Goal: Transaction & Acquisition: Purchase product/service

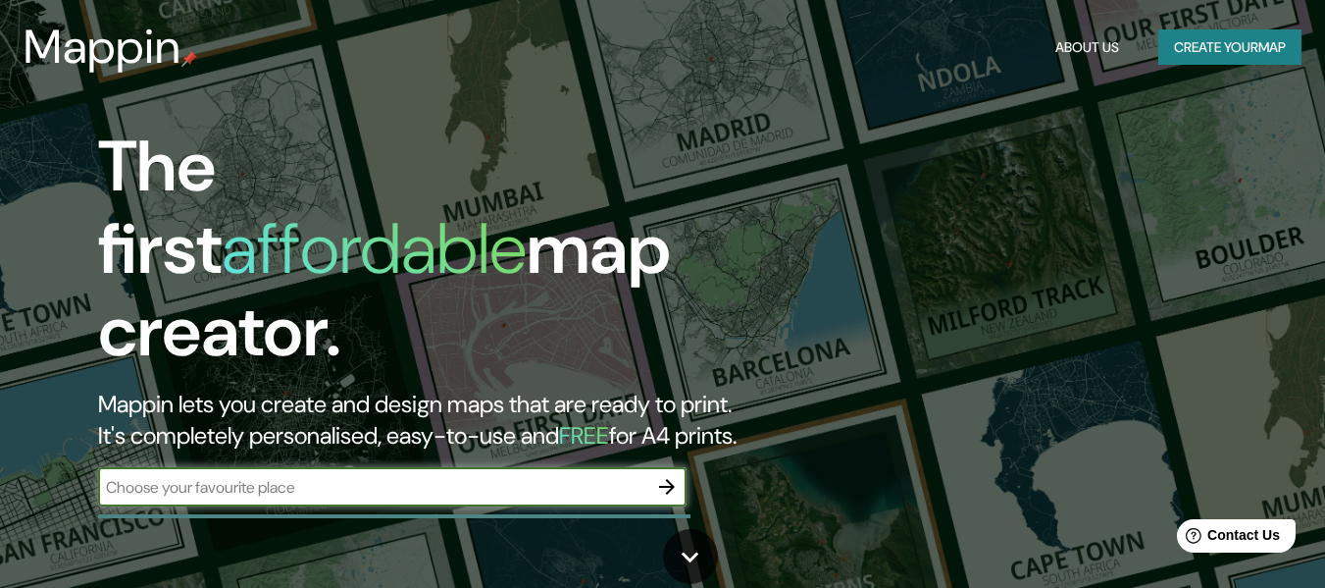
click at [502, 476] on input "text" at bounding box center [372, 487] width 549 height 23
type input "[PERSON_NAME][GEOGRAPHIC_DATA]"
click at [665, 475] on icon "button" at bounding box center [667, 487] width 24 height 24
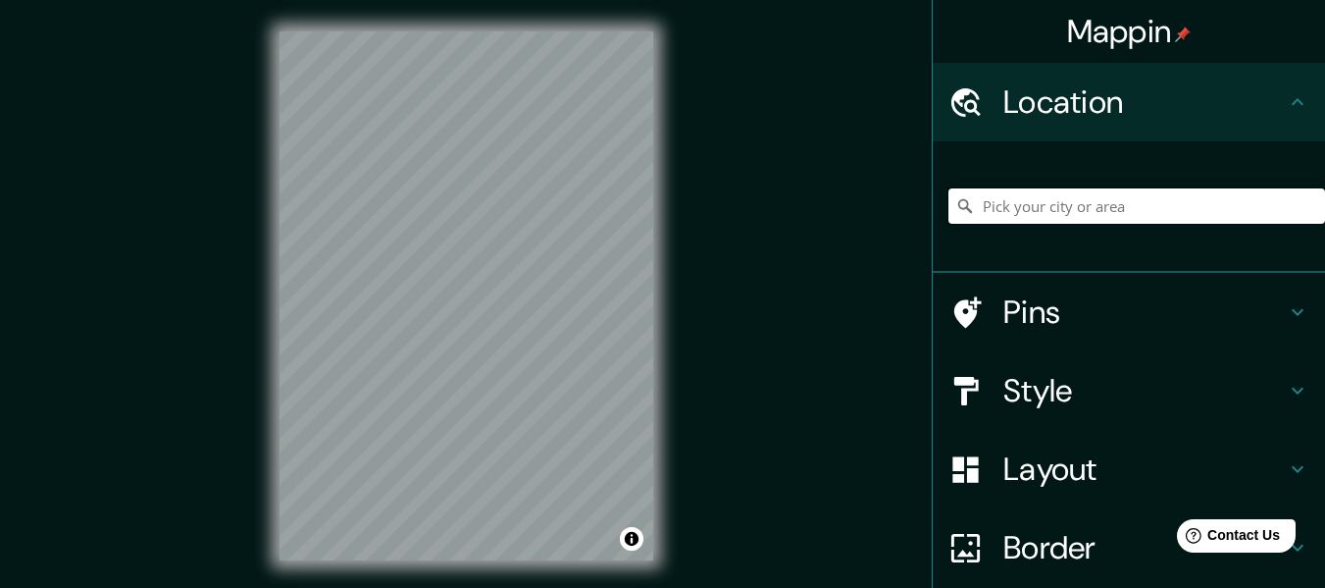
click at [1090, 206] on input "Pick your city or area" at bounding box center [1137, 205] width 377 height 35
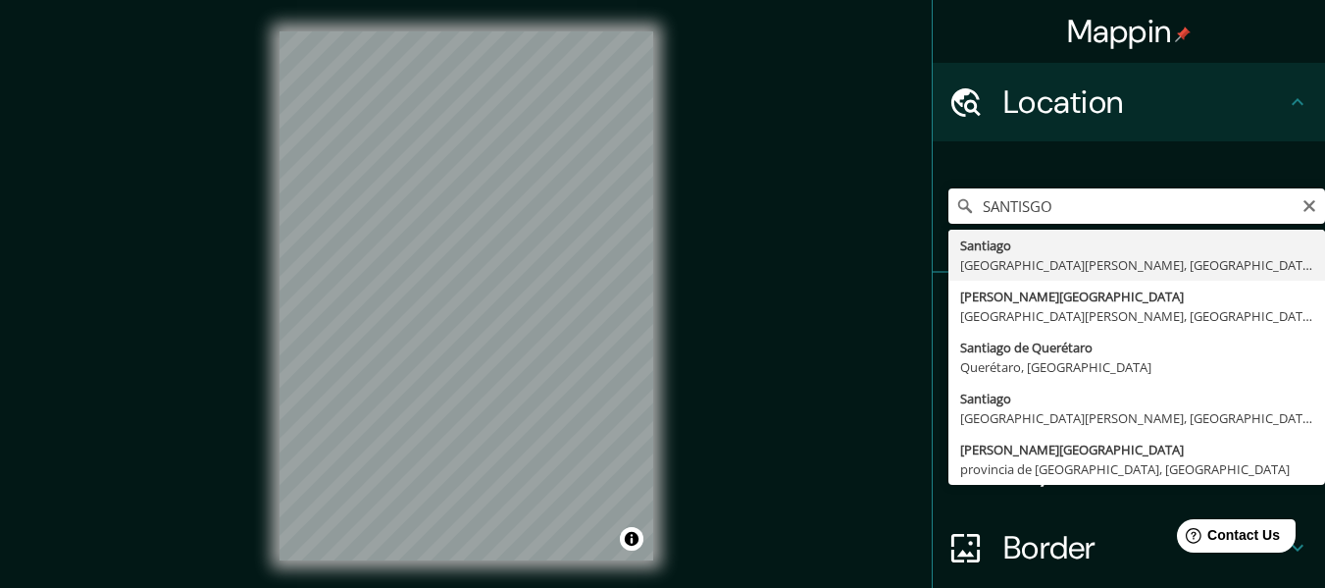
type input "[GEOGRAPHIC_DATA], [GEOGRAPHIC_DATA][PERSON_NAME], [GEOGRAPHIC_DATA]"
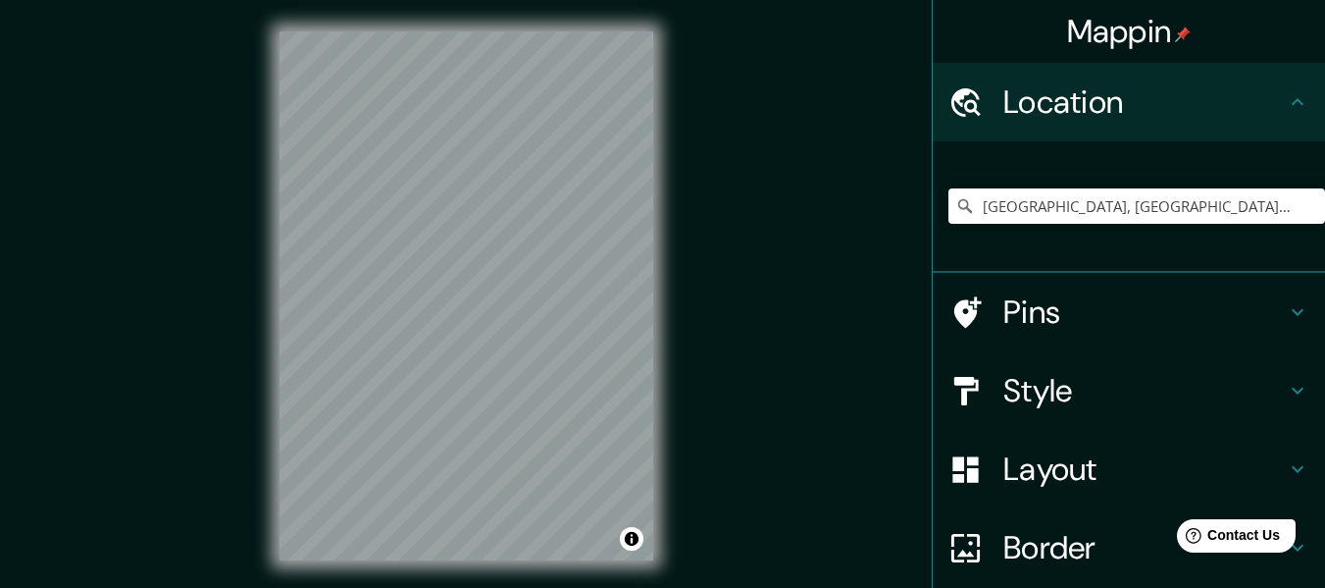
click at [1292, 312] on icon at bounding box center [1298, 312] width 12 height 7
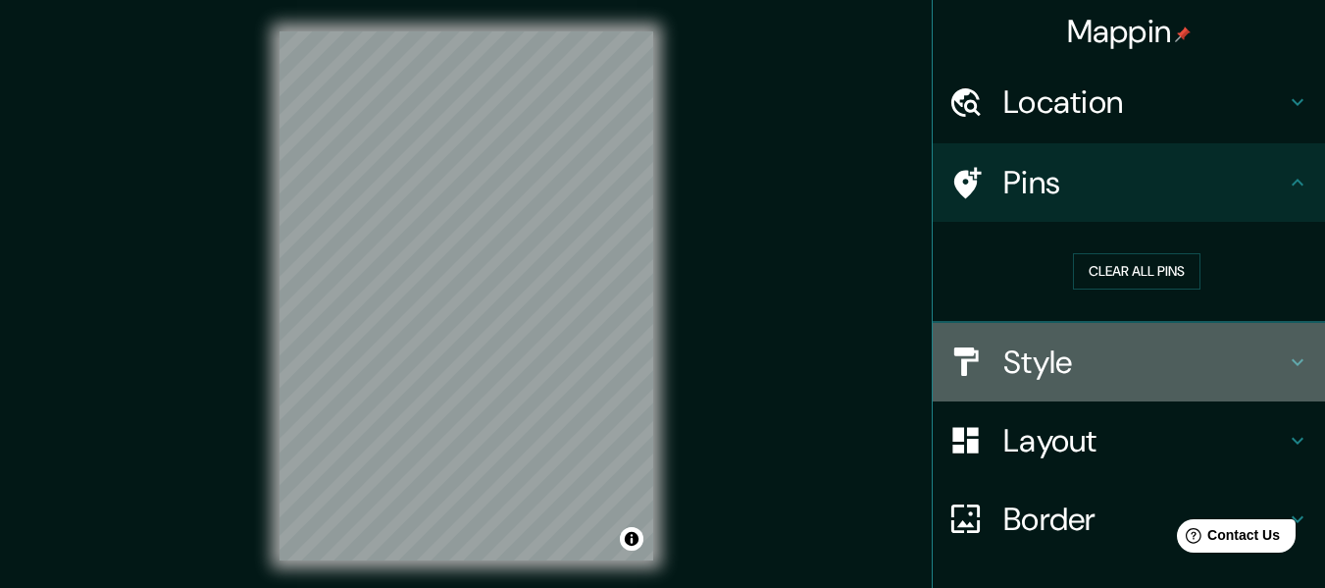
click at [1286, 362] on icon at bounding box center [1298, 362] width 24 height 24
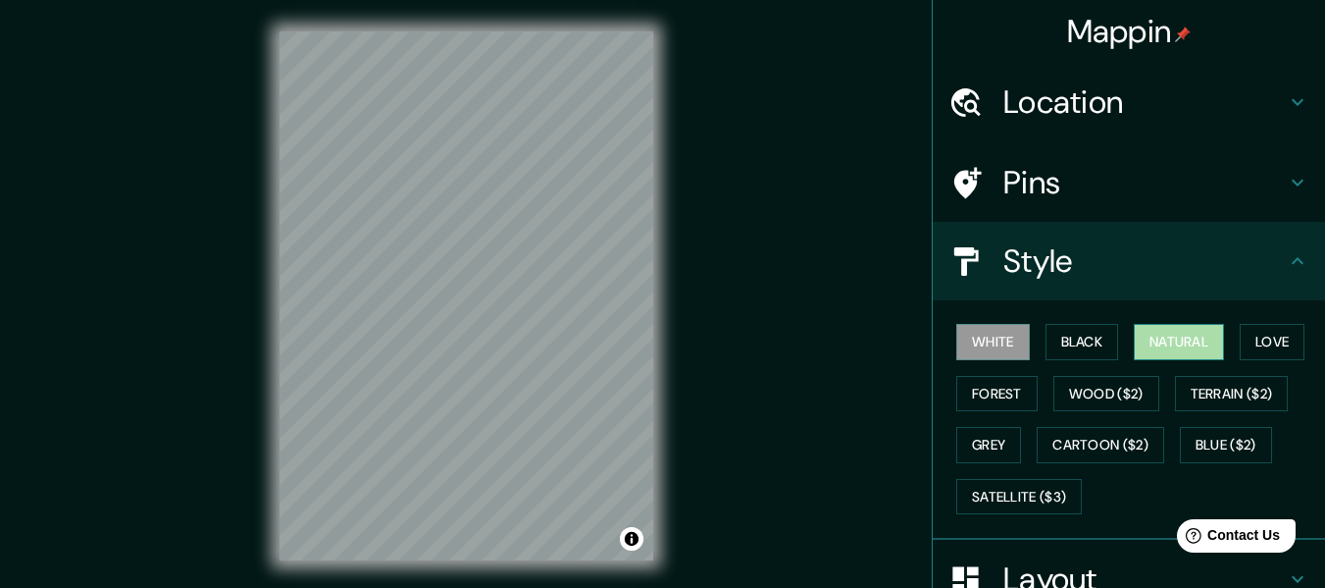
click at [1179, 342] on button "Natural" at bounding box center [1179, 342] width 90 height 36
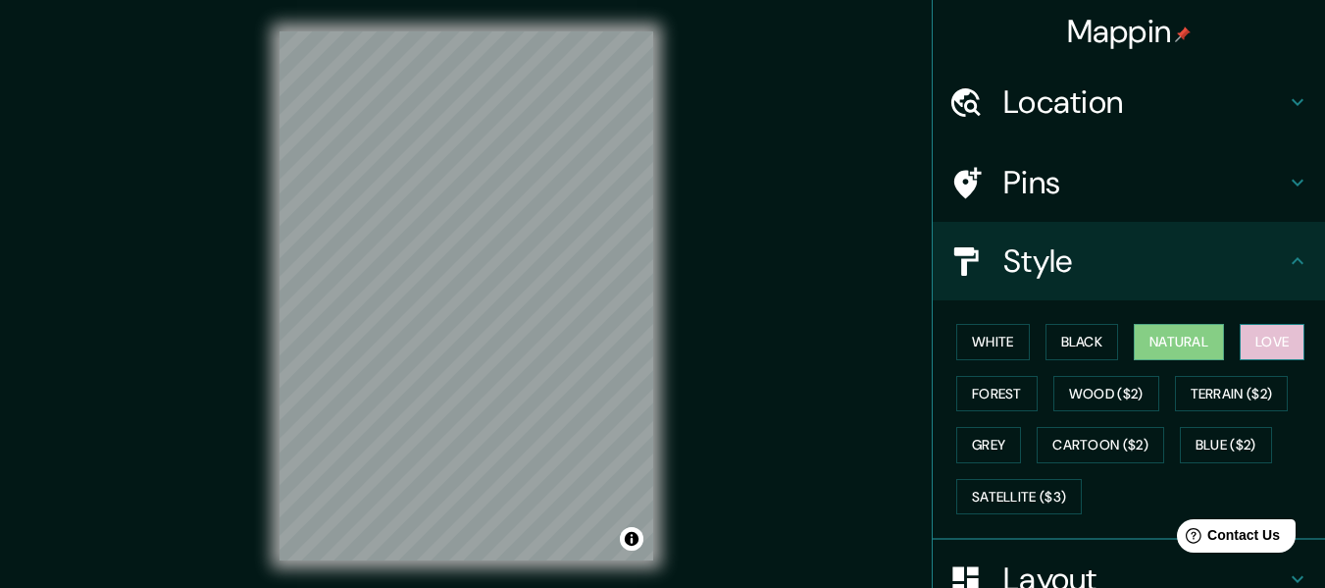
click at [1277, 348] on button "Love" at bounding box center [1272, 342] width 65 height 36
click at [1216, 336] on button "Natural" at bounding box center [1179, 342] width 90 height 36
click at [986, 403] on button "Forest" at bounding box center [997, 394] width 81 height 36
click at [1134, 338] on button "Natural" at bounding box center [1179, 342] width 90 height 36
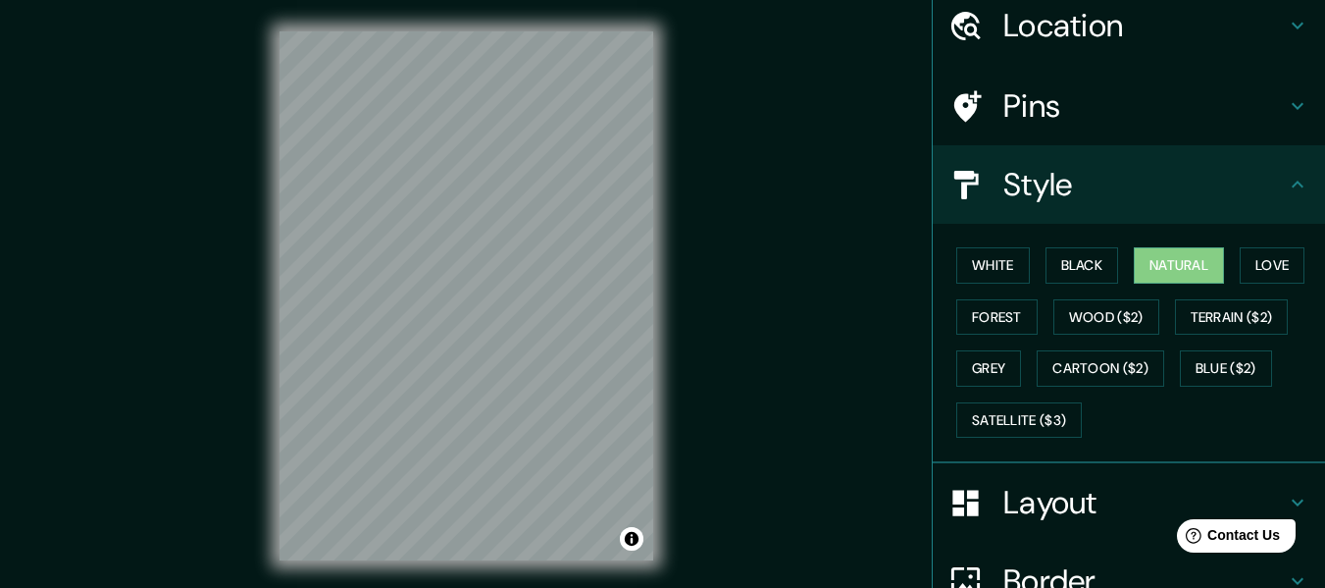
scroll to position [193, 0]
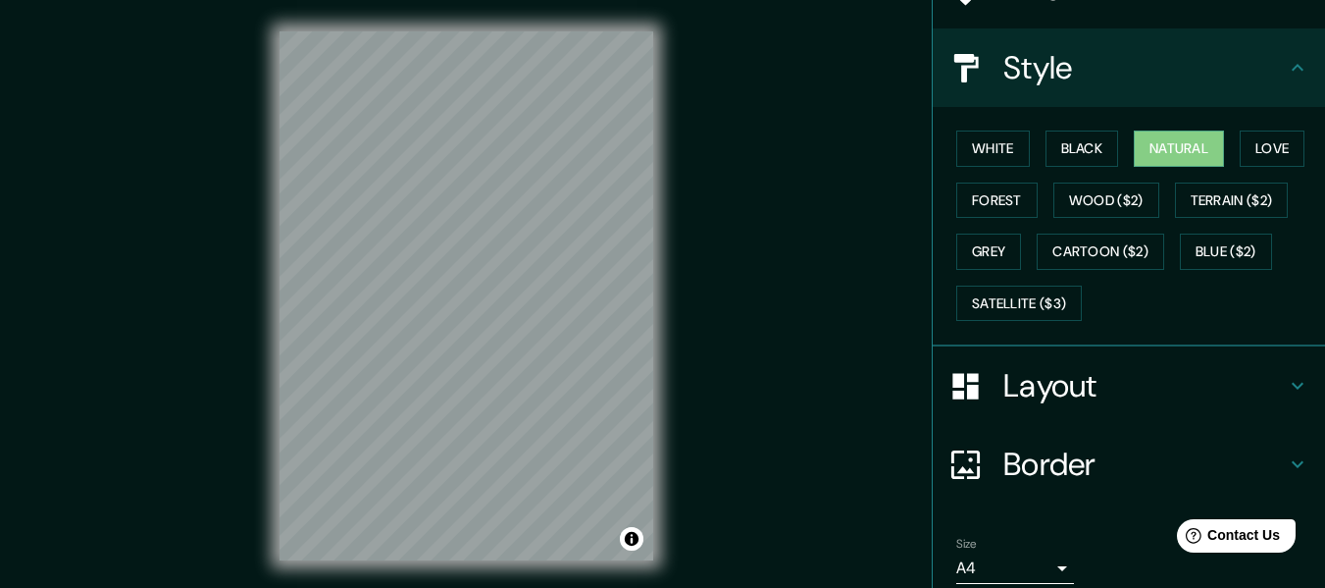
click at [949, 370] on icon at bounding box center [966, 386] width 34 height 34
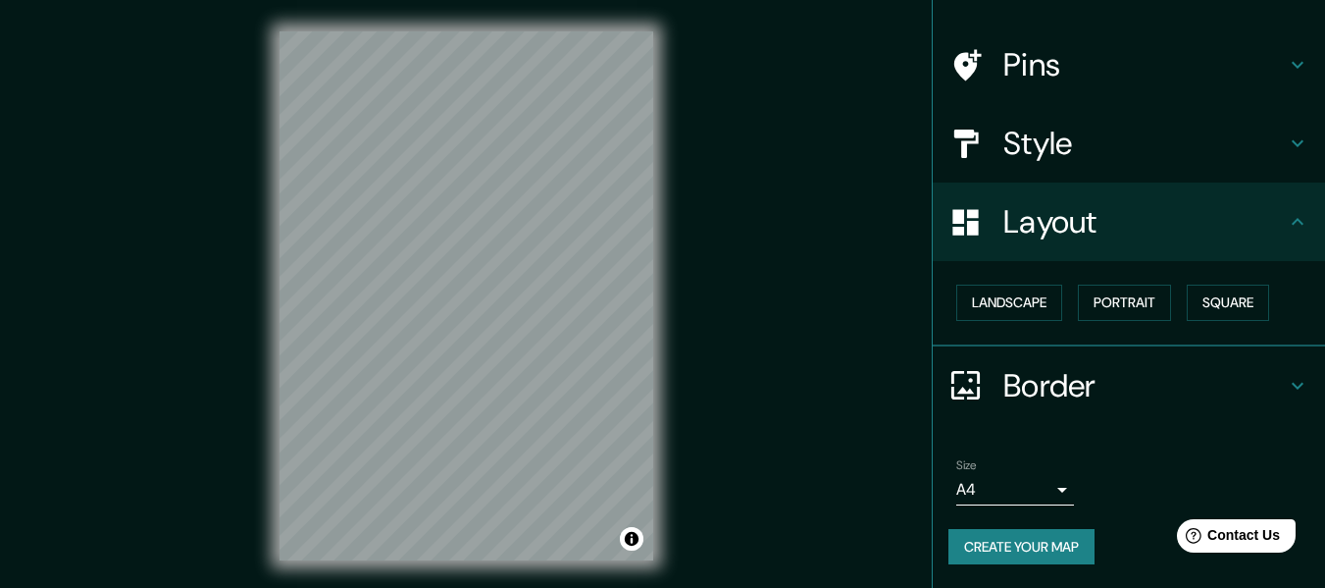
scroll to position [118, 0]
click at [1007, 312] on button "Landscape" at bounding box center [1010, 303] width 106 height 36
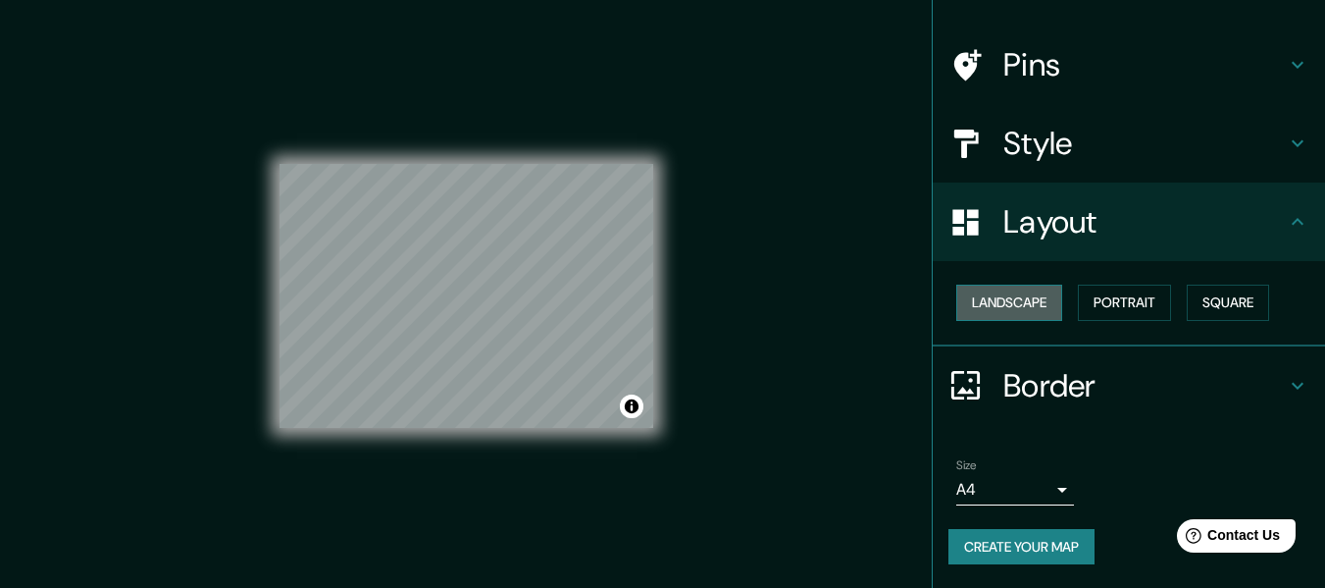
click at [1007, 312] on button "Landscape" at bounding box center [1010, 303] width 106 height 36
click at [1131, 301] on button "Portrait" at bounding box center [1124, 303] width 93 height 36
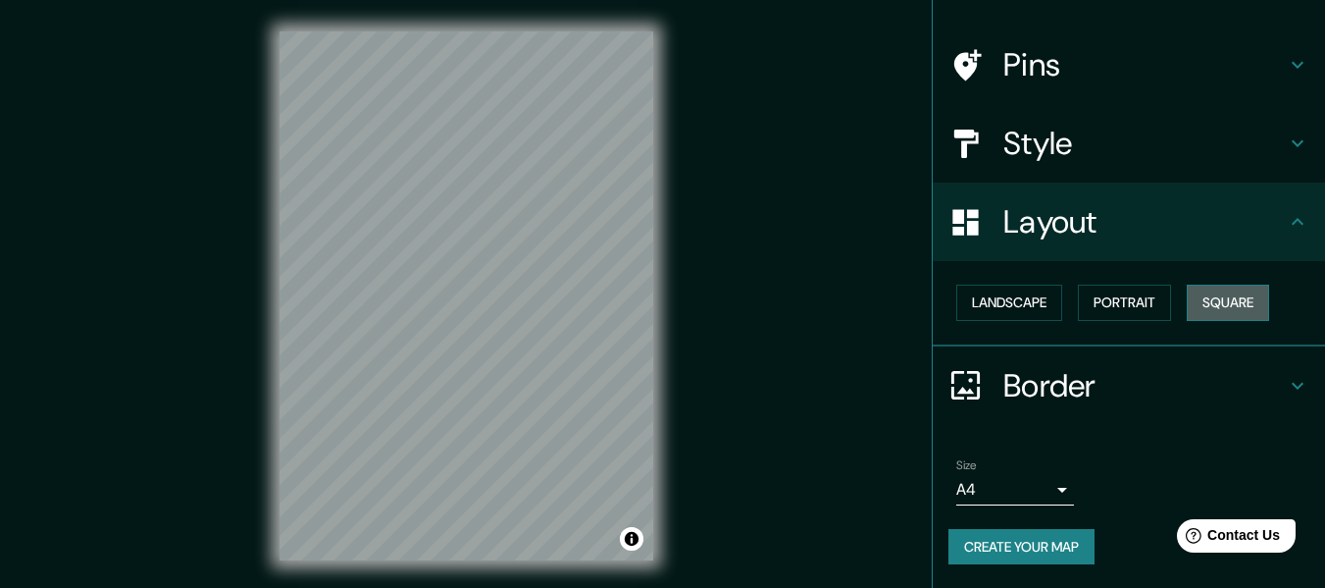
click at [1211, 304] on button "Square" at bounding box center [1228, 303] width 82 height 36
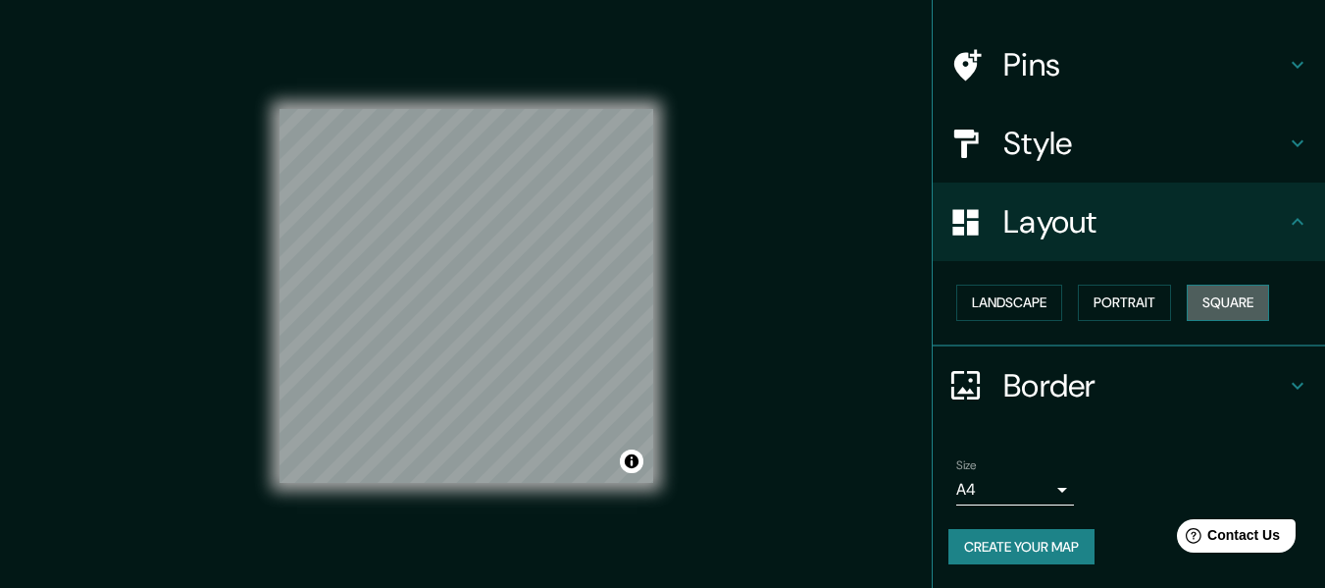
click at [1211, 304] on button "Square" at bounding box center [1228, 303] width 82 height 36
click at [1004, 308] on button "Landscape" at bounding box center [1010, 303] width 106 height 36
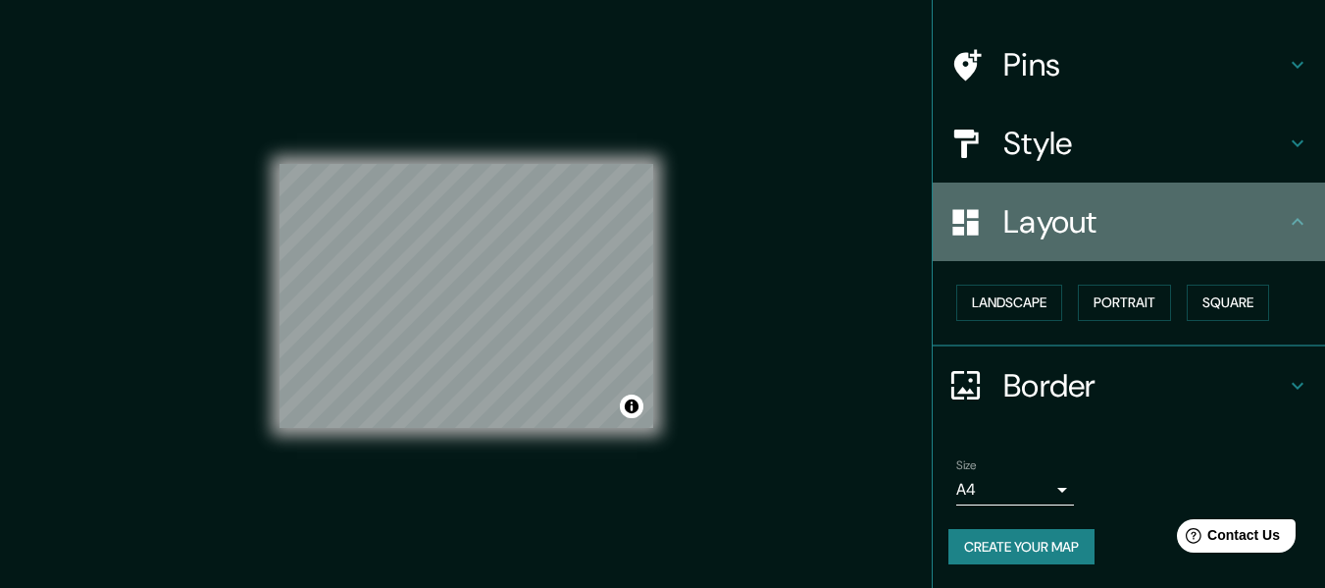
click at [1286, 232] on icon at bounding box center [1298, 222] width 24 height 24
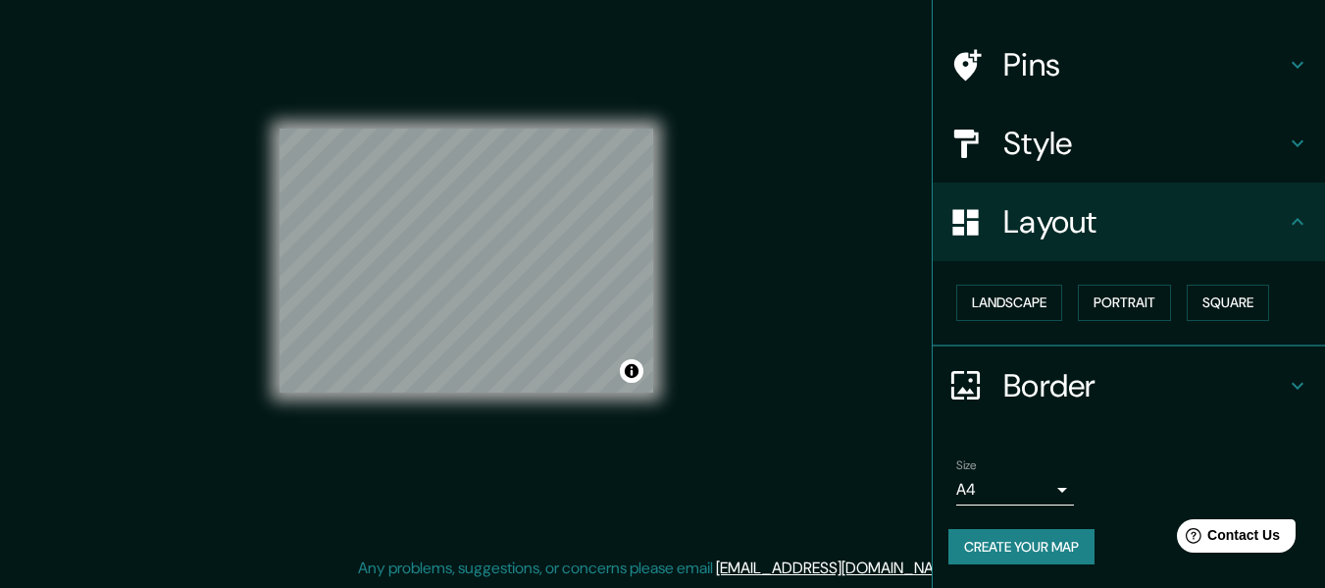
scroll to position [34, 0]
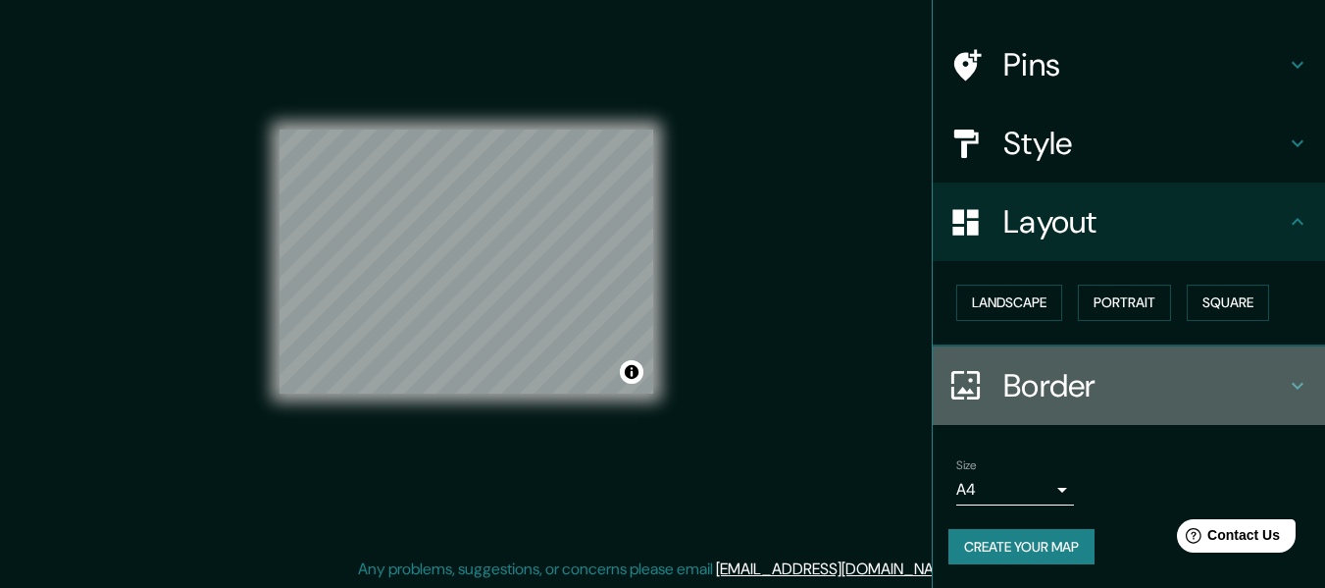
click at [1286, 375] on icon at bounding box center [1298, 386] width 24 height 24
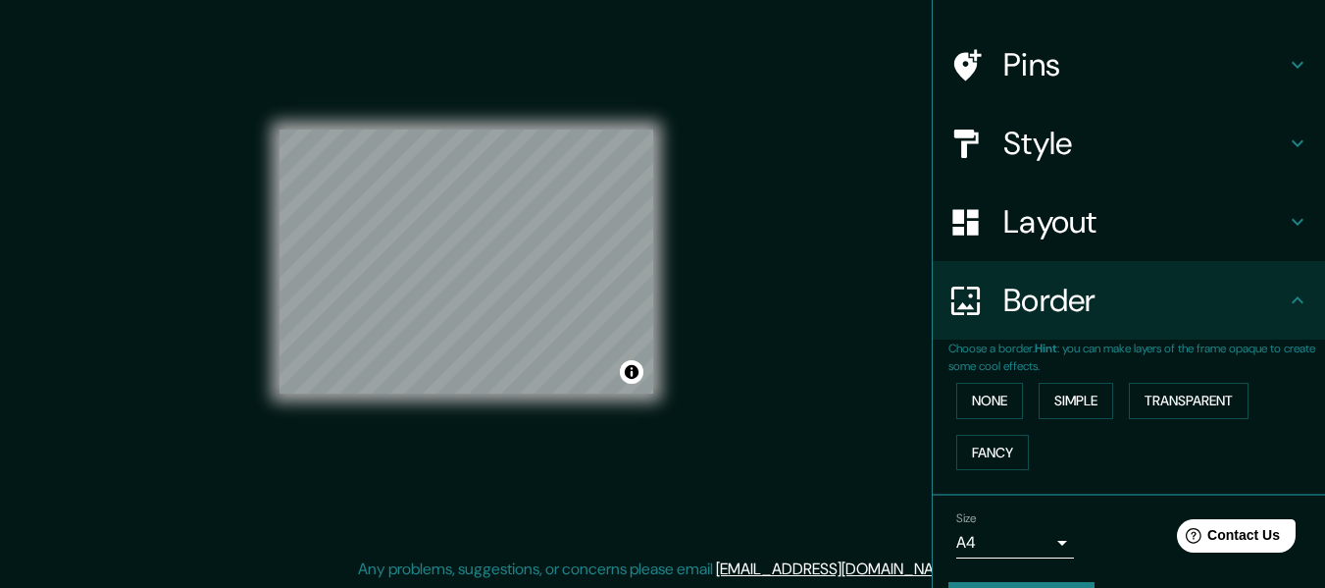
scroll to position [0, 0]
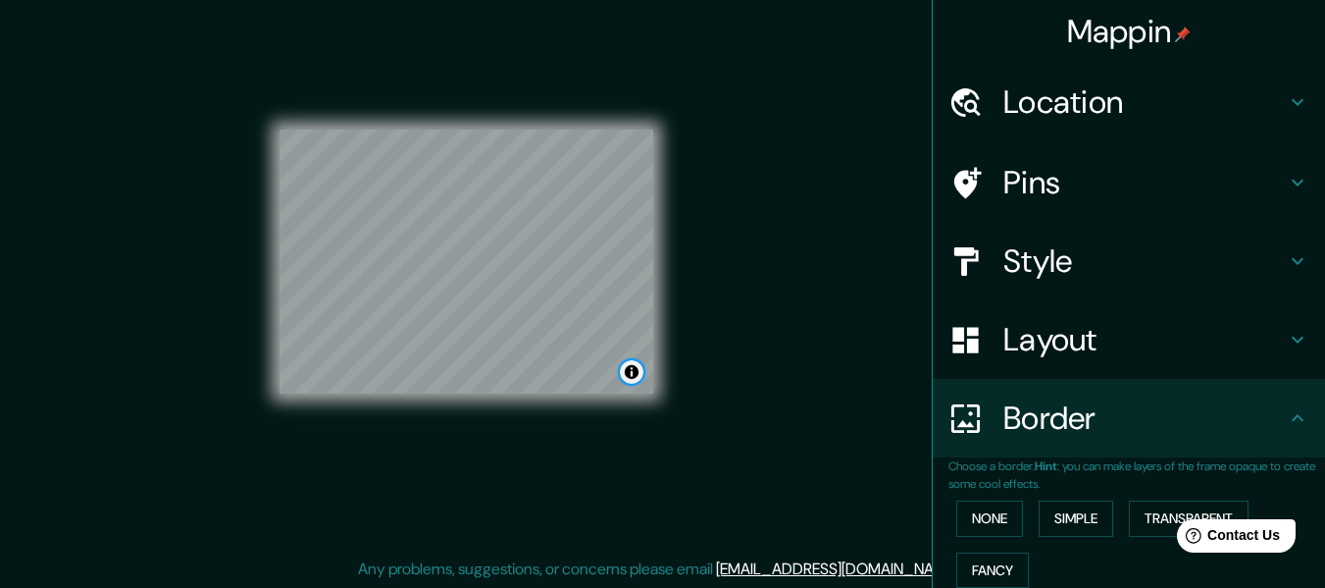
click at [632, 378] on button "Toggle attribution" at bounding box center [632, 372] width 24 height 24
click at [620, 360] on button "Toggle attribution" at bounding box center [632, 372] width 24 height 24
